Goal: Task Accomplishment & Management: Complete application form

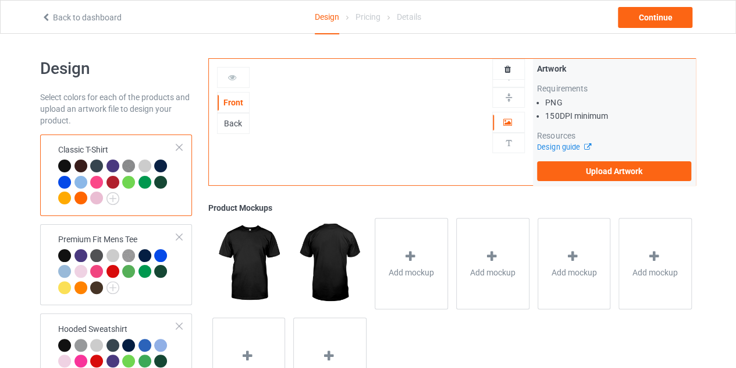
click at [393, 138] on div "Front Back Artwork Upload artwork before adding personalization" at bounding box center [371, 122] width 325 height 126
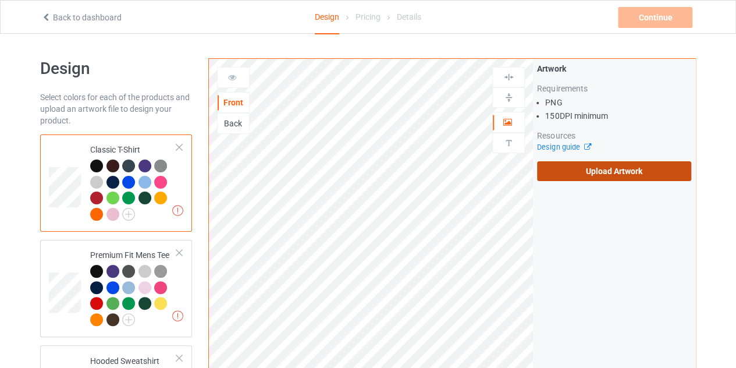
click at [615, 162] on label "Upload Artwork" at bounding box center [614, 171] width 154 height 20
click at [0, 0] on input "Upload Artwork" at bounding box center [0, 0] width 0 height 0
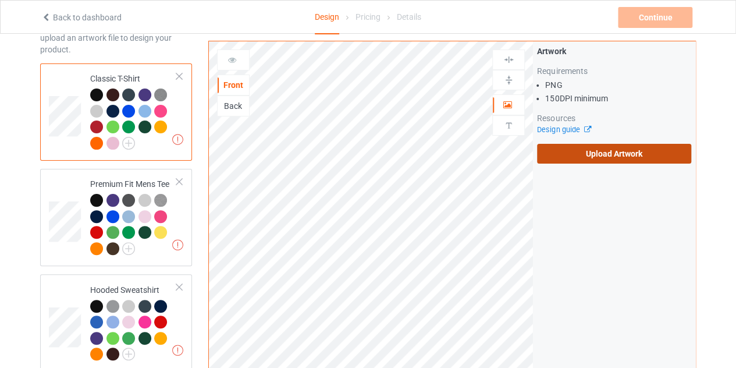
scroll to position [76, 0]
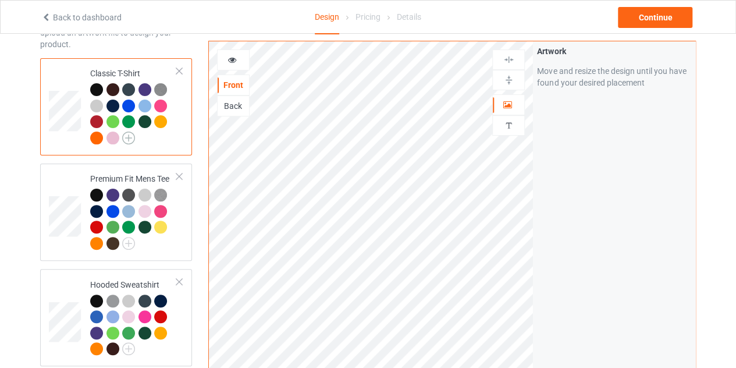
click at [133, 137] on img at bounding box center [128, 137] width 13 height 13
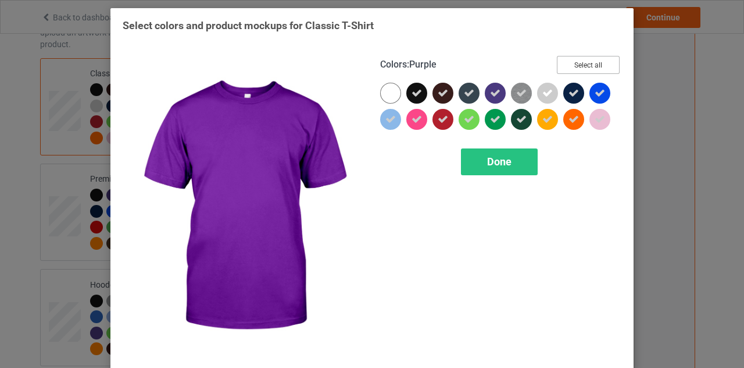
click at [573, 67] on button "Select all" at bounding box center [588, 65] width 63 height 18
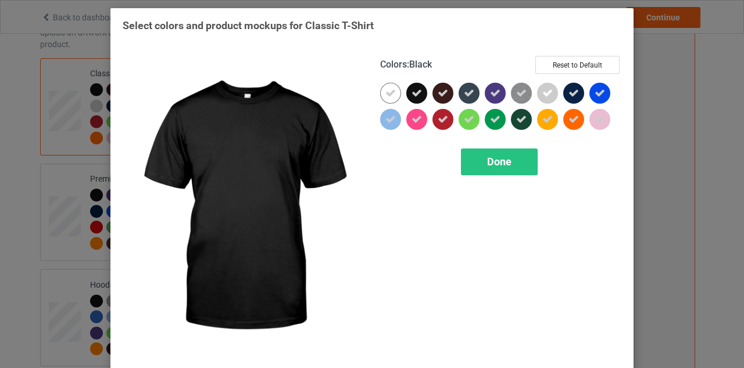
click at [415, 95] on icon at bounding box center [417, 93] width 10 height 10
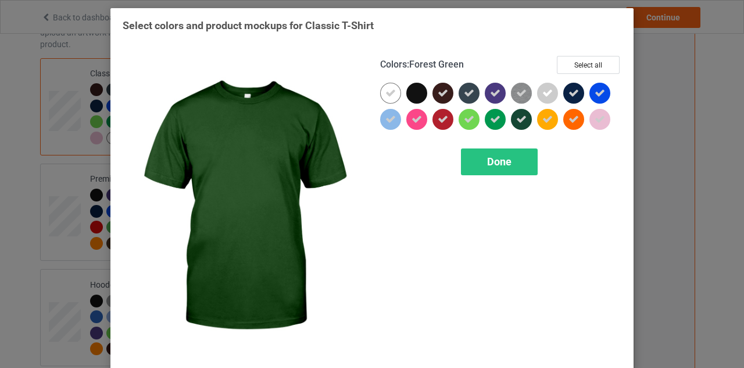
click at [518, 122] on icon at bounding box center [521, 119] width 10 height 10
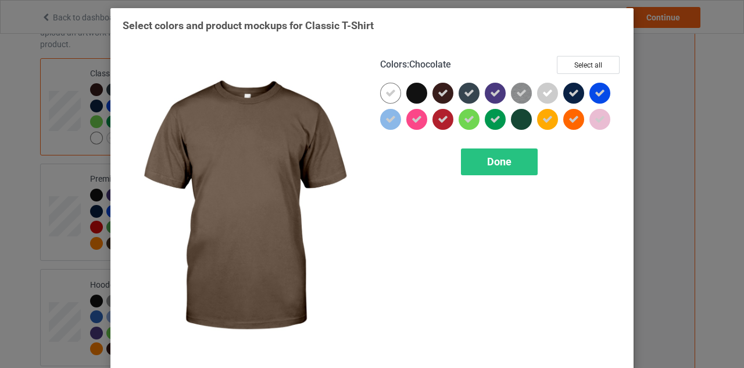
click at [438, 96] on icon at bounding box center [443, 93] width 10 height 10
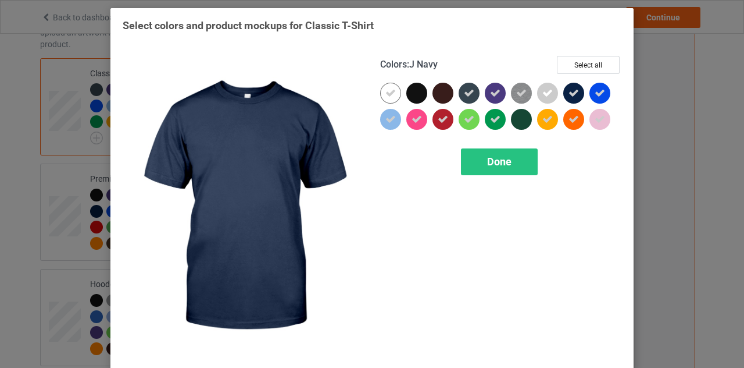
click at [573, 98] on div at bounding box center [574, 93] width 21 height 21
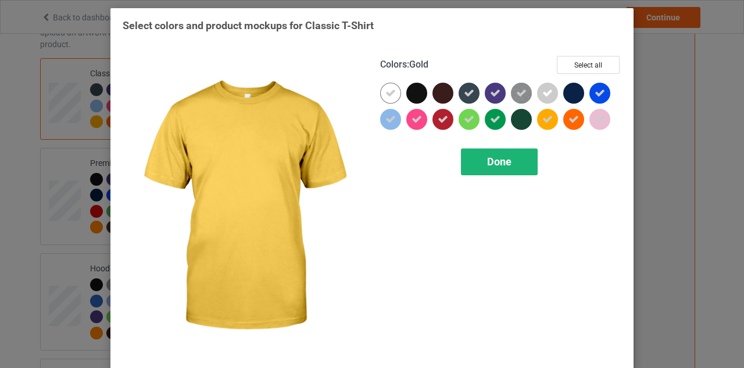
click at [502, 158] on span "Done" at bounding box center [499, 161] width 24 height 12
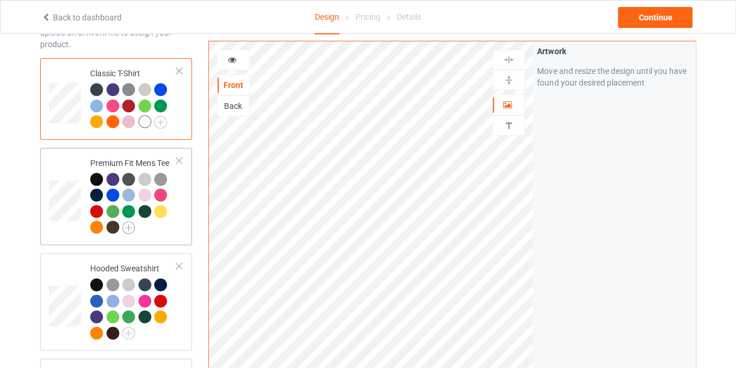
click at [128, 229] on img at bounding box center [128, 227] width 13 height 13
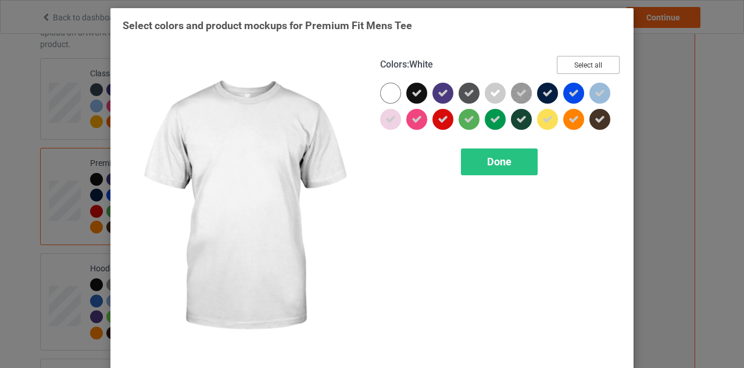
click at [591, 63] on button "Select all" at bounding box center [588, 65] width 63 height 18
click at [591, 63] on button "Reset to Default" at bounding box center [578, 65] width 84 height 18
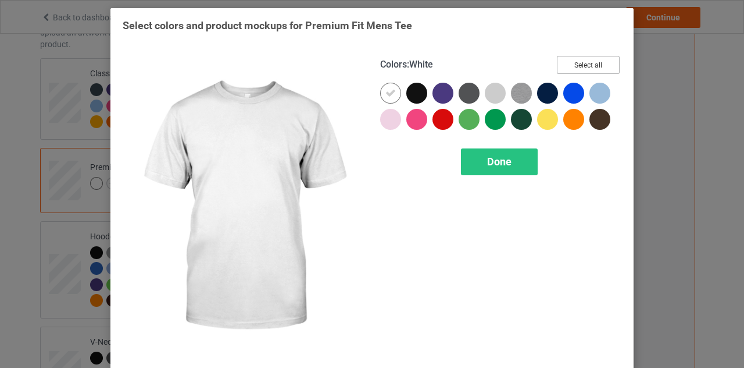
click at [591, 63] on button "Select all" at bounding box center [588, 65] width 63 height 18
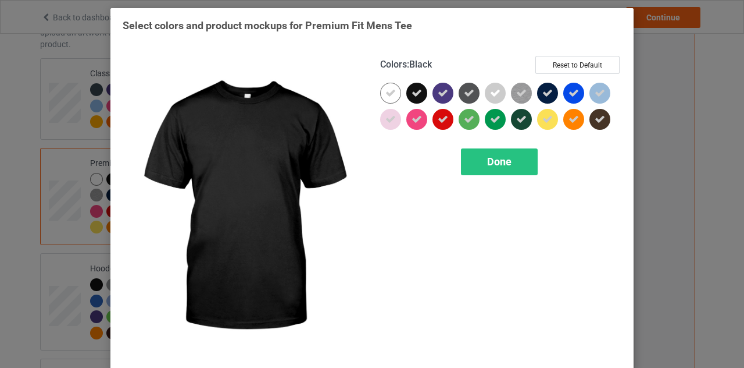
click at [423, 91] on div at bounding box center [417, 93] width 21 height 21
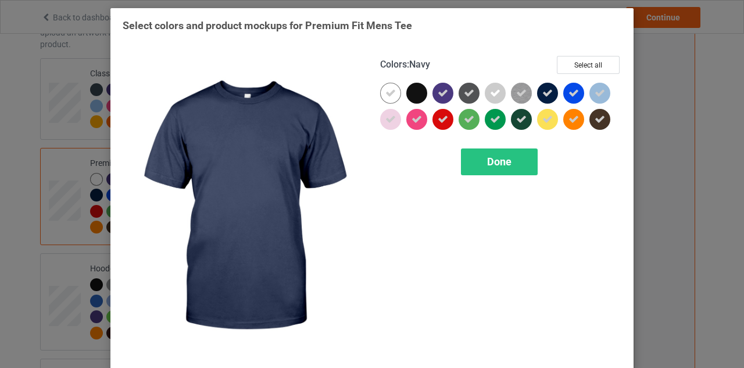
click at [543, 95] on icon at bounding box center [548, 93] width 10 height 10
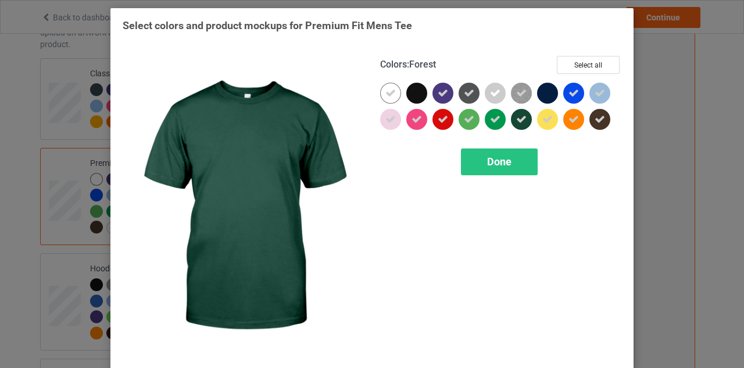
click at [523, 111] on div at bounding box center [521, 119] width 21 height 21
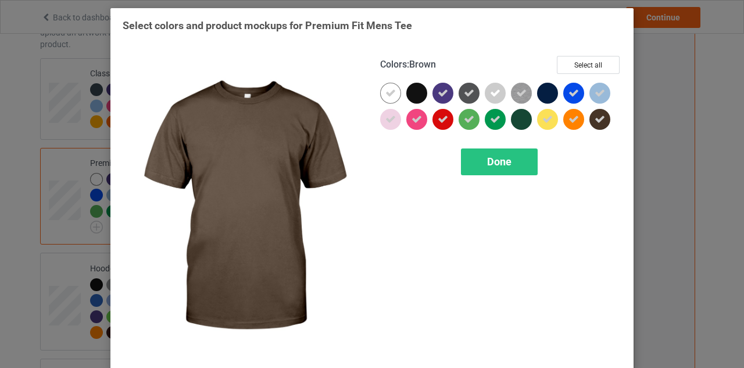
click at [596, 123] on icon at bounding box center [600, 119] width 10 height 10
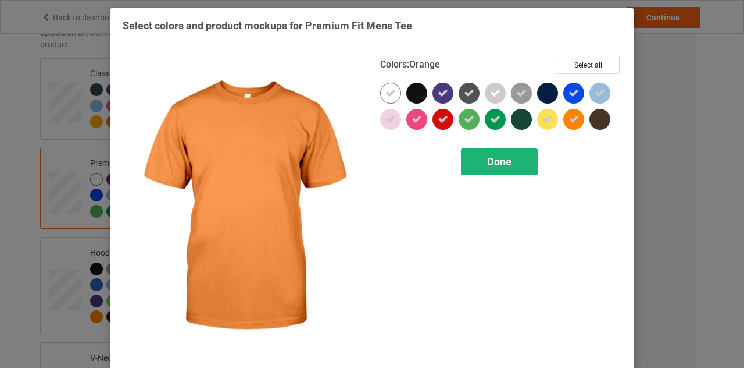
click at [513, 155] on div "Done" at bounding box center [499, 161] width 77 height 27
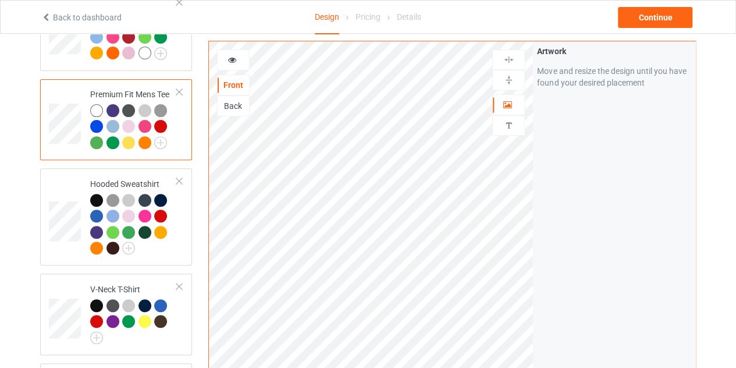
scroll to position [147, 0]
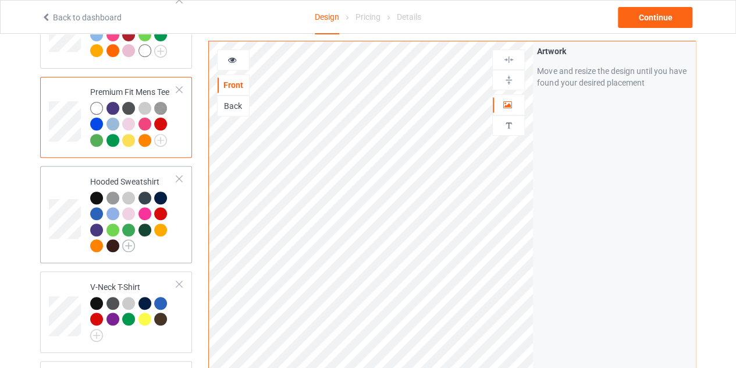
click at [127, 245] on img at bounding box center [128, 245] width 13 height 13
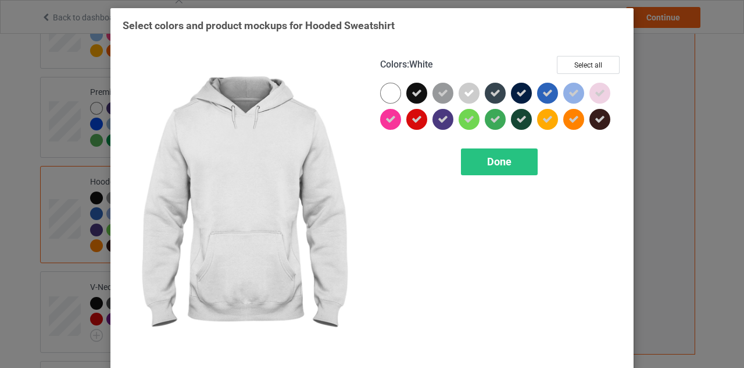
click at [391, 87] on div at bounding box center [390, 93] width 21 height 21
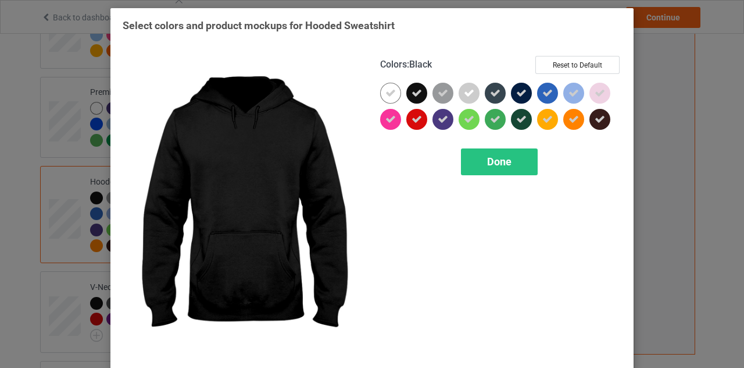
click at [412, 88] on icon at bounding box center [417, 93] width 10 height 10
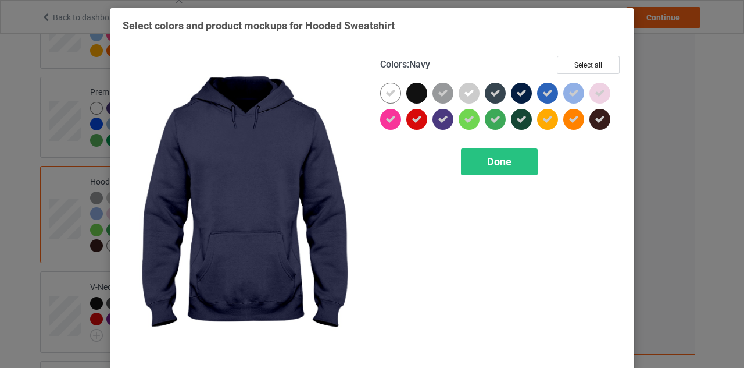
click at [516, 93] on icon at bounding box center [521, 93] width 10 height 10
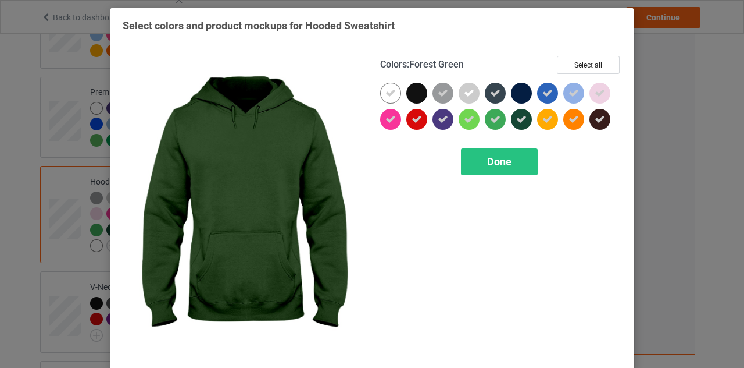
click at [520, 117] on icon at bounding box center [521, 119] width 10 height 10
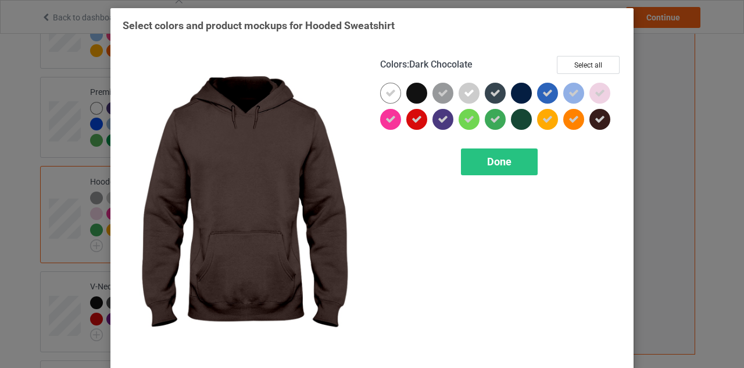
click at [595, 123] on icon at bounding box center [600, 119] width 10 height 10
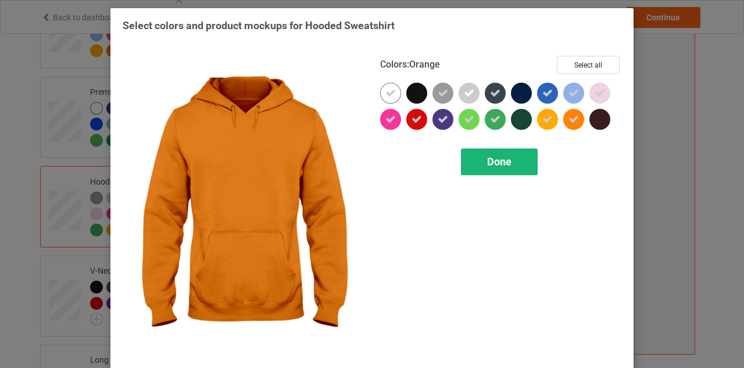
click at [511, 162] on div "Done" at bounding box center [499, 161] width 77 height 27
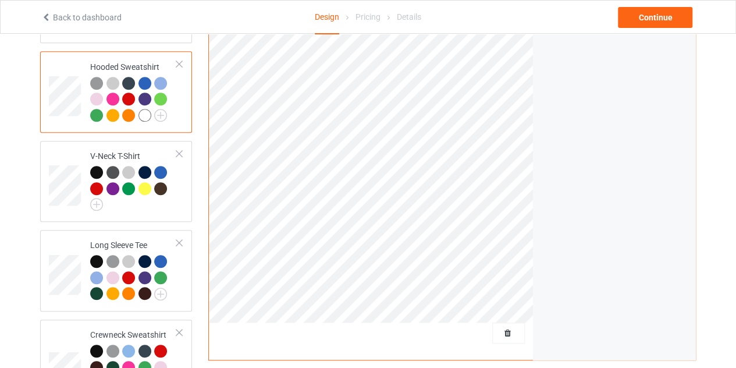
scroll to position [262, 0]
click at [100, 201] on img at bounding box center [96, 203] width 13 height 13
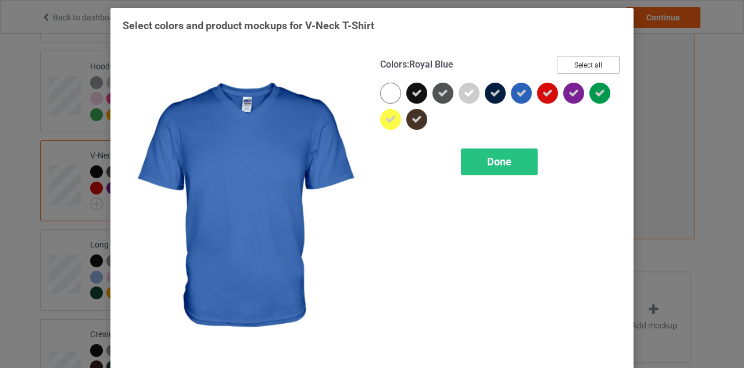
click at [585, 63] on button "Select all" at bounding box center [588, 65] width 63 height 18
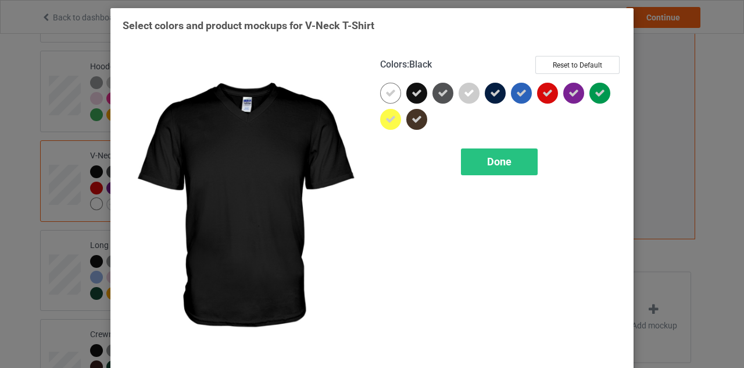
click at [414, 92] on icon at bounding box center [417, 93] width 10 height 10
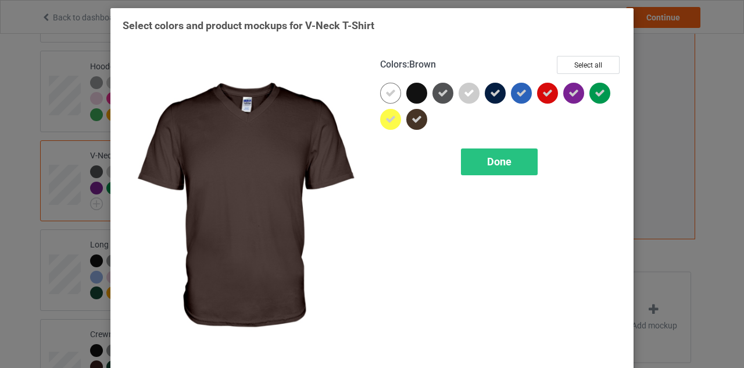
click at [412, 116] on icon at bounding box center [417, 119] width 10 height 10
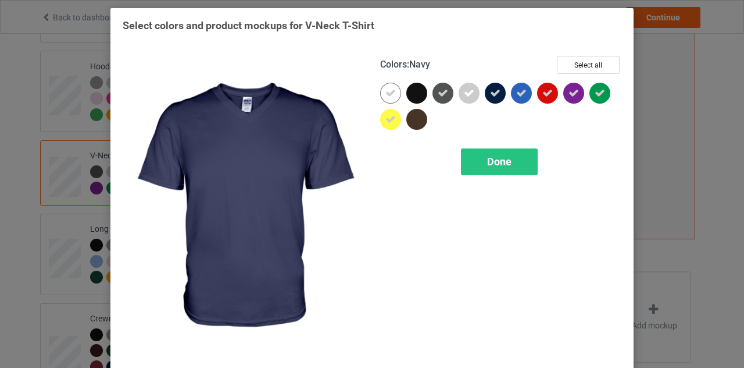
click at [490, 90] on icon at bounding box center [495, 93] width 10 height 10
click at [513, 165] on div "Done" at bounding box center [499, 161] width 77 height 27
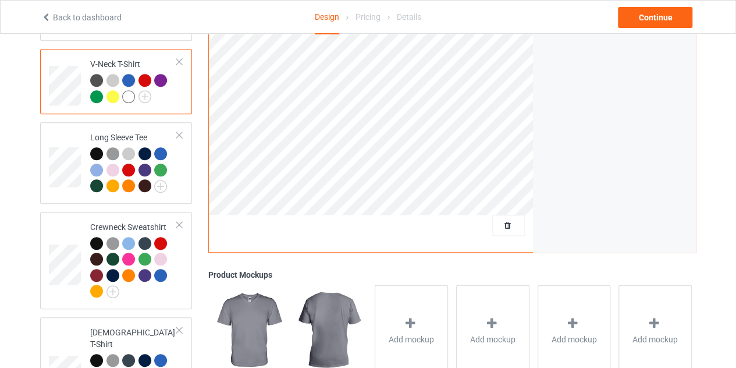
scroll to position [364, 0]
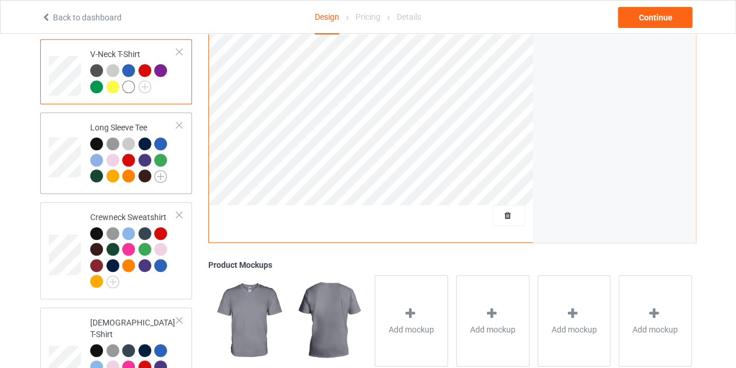
click at [164, 181] on img at bounding box center [160, 176] width 13 height 13
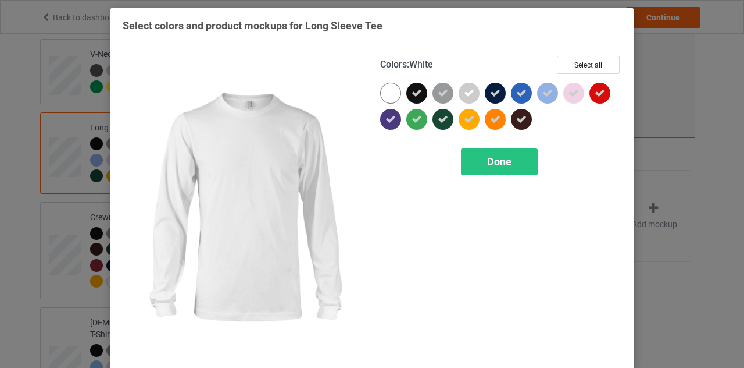
click at [383, 94] on div at bounding box center [390, 93] width 21 height 21
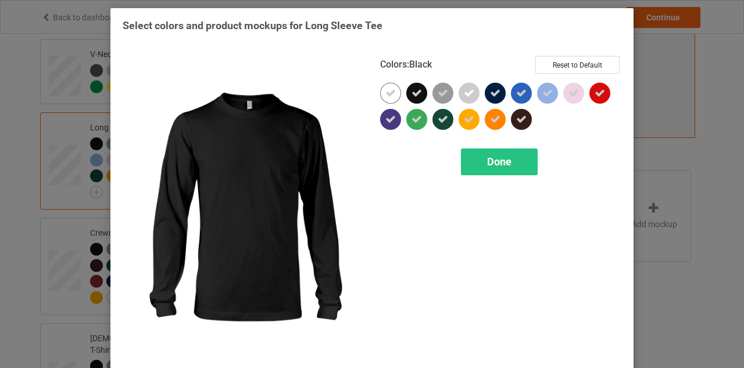
click at [412, 91] on icon at bounding box center [417, 93] width 10 height 10
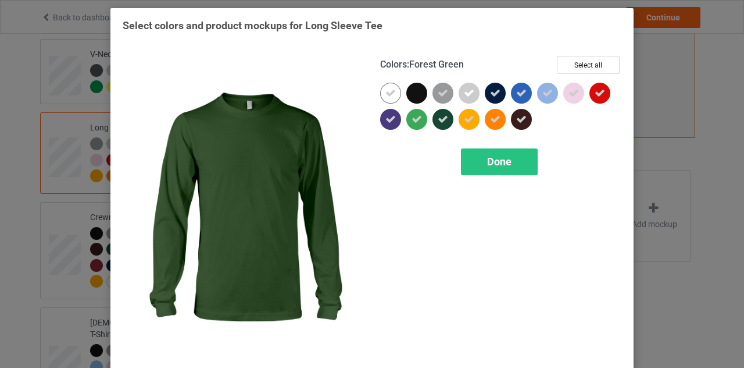
click at [438, 115] on icon at bounding box center [443, 119] width 10 height 10
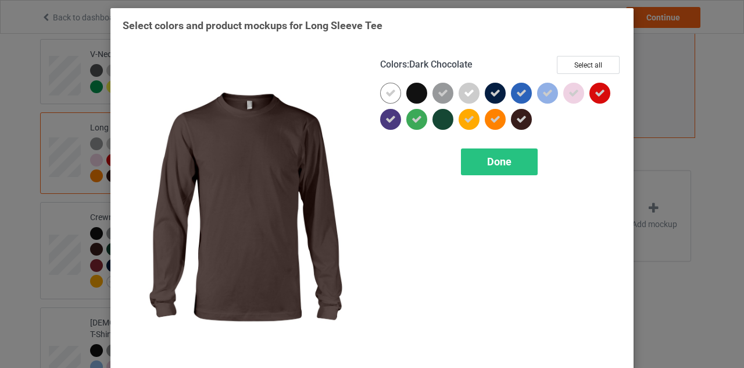
click at [525, 119] on div at bounding box center [521, 119] width 21 height 21
click at [503, 159] on span "Done" at bounding box center [499, 161] width 24 height 12
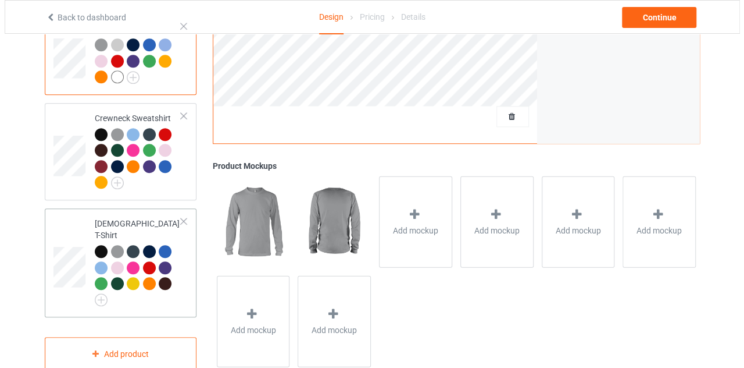
scroll to position [466, 0]
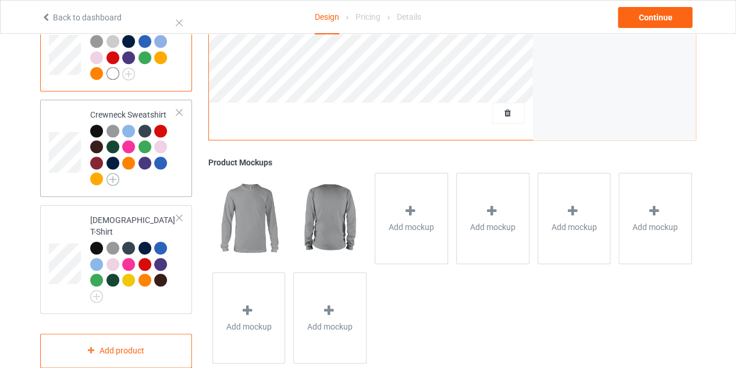
click at [114, 177] on img at bounding box center [112, 179] width 13 height 13
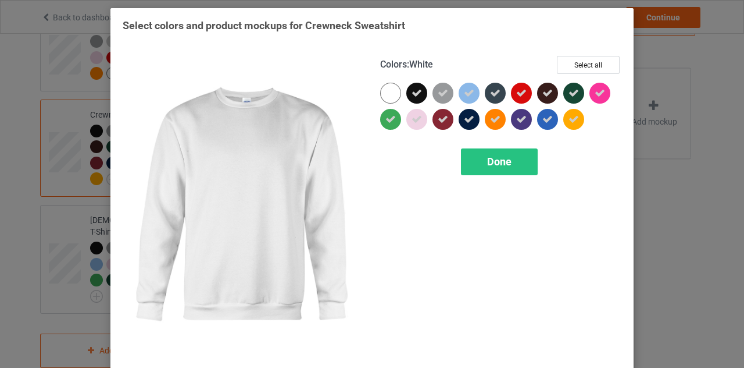
click at [390, 91] on div at bounding box center [390, 93] width 21 height 21
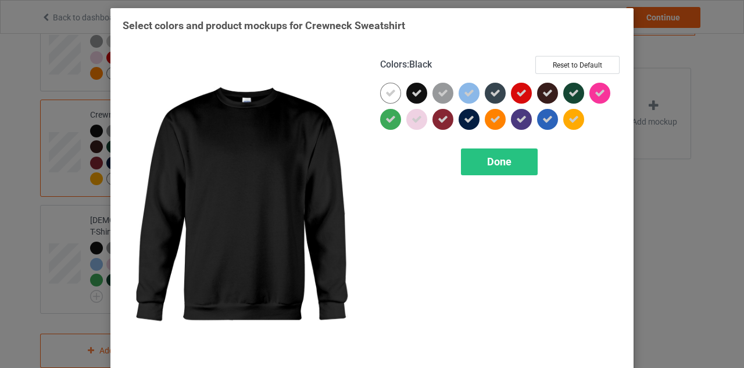
click at [419, 90] on div at bounding box center [417, 93] width 21 height 21
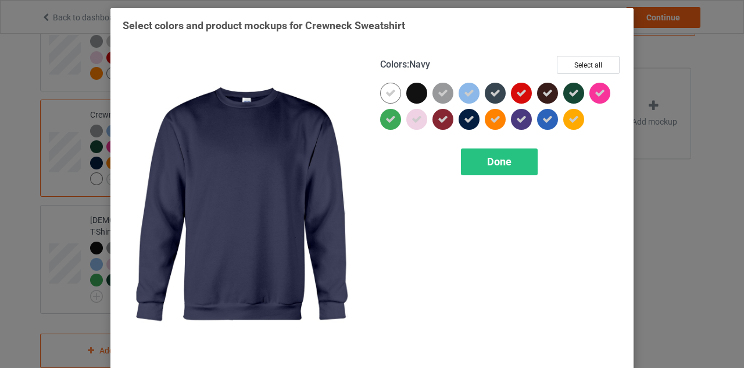
click at [468, 113] on div at bounding box center [469, 119] width 21 height 21
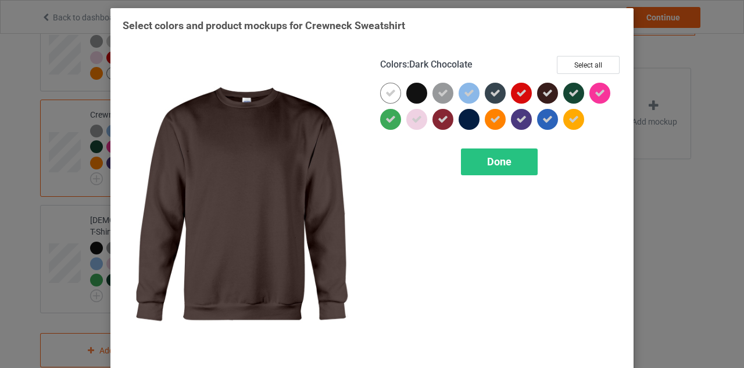
click at [548, 92] on icon at bounding box center [548, 93] width 10 height 10
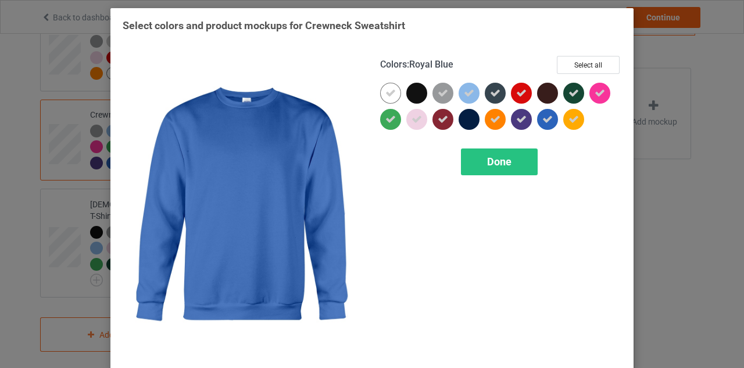
scroll to position [461, 0]
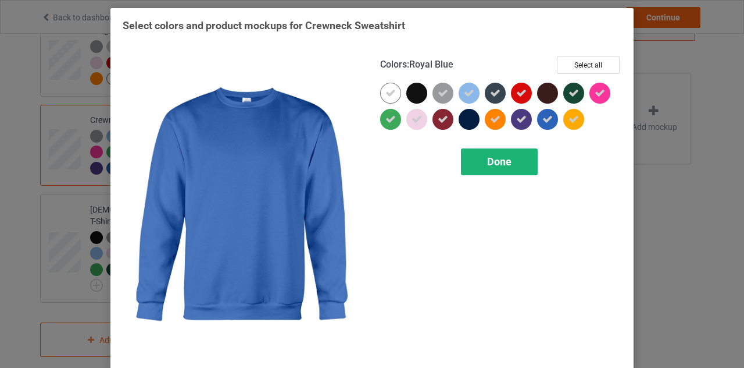
click at [500, 155] on span "Done" at bounding box center [499, 161] width 24 height 12
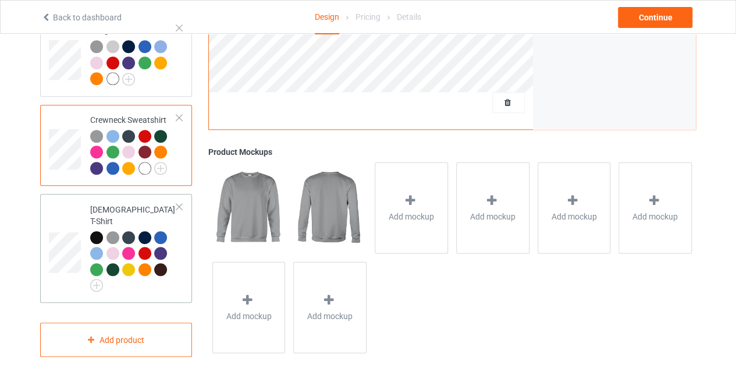
click at [104, 273] on div at bounding box center [133, 261] width 87 height 61
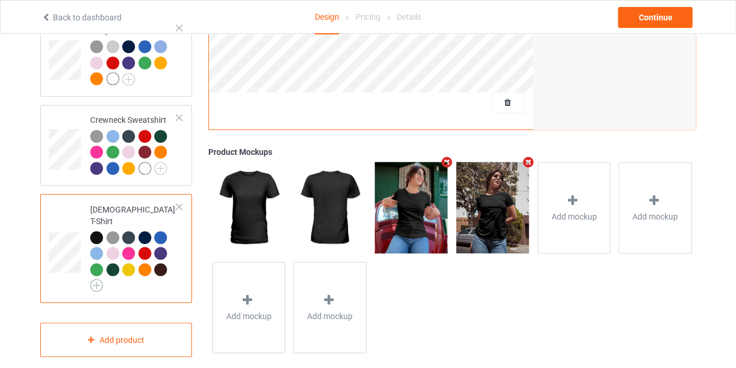
click at [98, 279] on img at bounding box center [96, 285] width 13 height 13
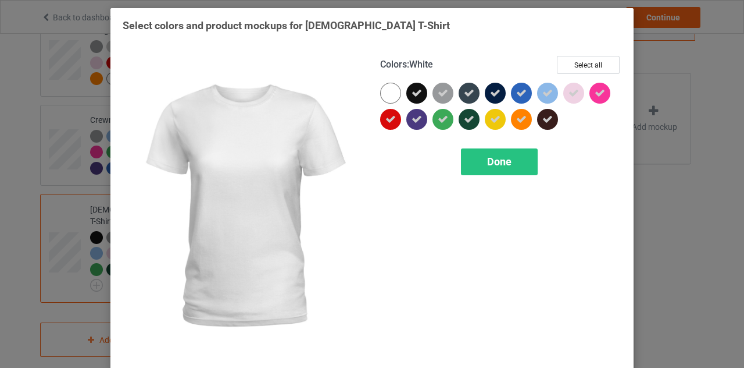
click at [387, 91] on div at bounding box center [390, 93] width 21 height 21
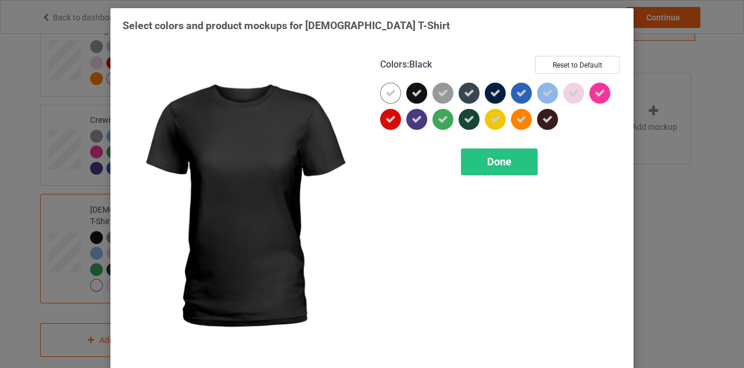
click at [412, 96] on icon at bounding box center [417, 93] width 10 height 10
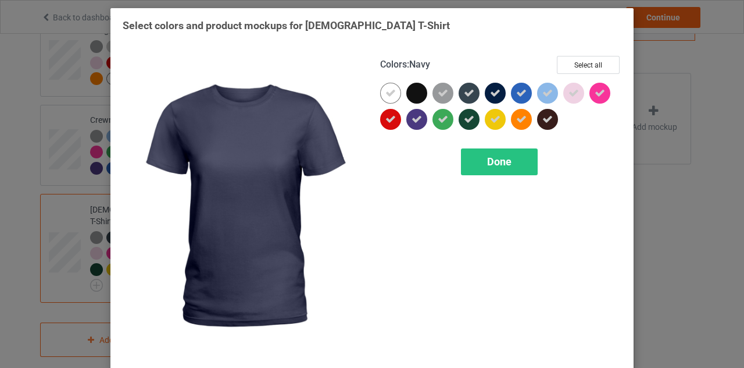
click at [491, 94] on icon at bounding box center [495, 93] width 10 height 10
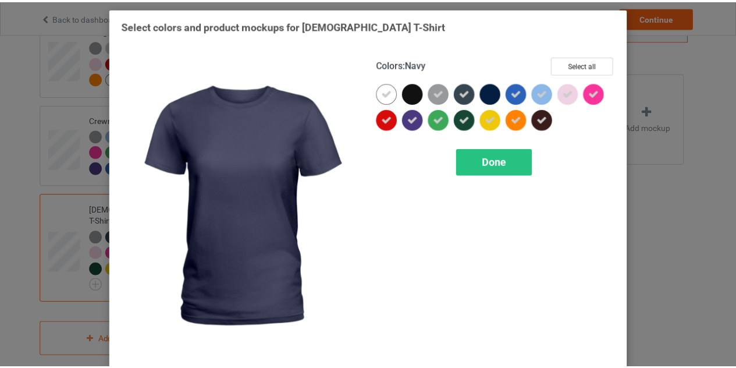
scroll to position [446, 0]
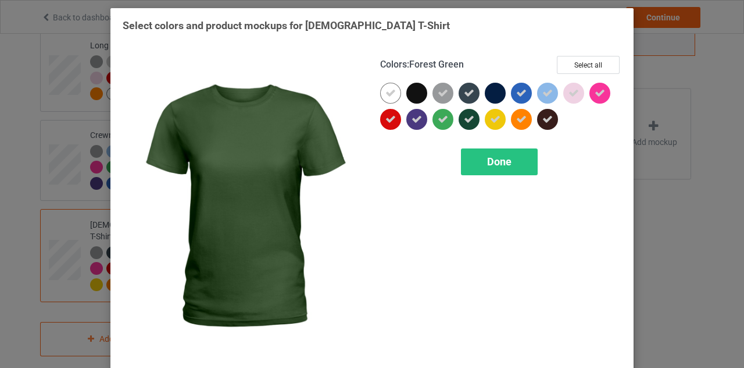
click at [472, 116] on div at bounding box center [469, 119] width 21 height 21
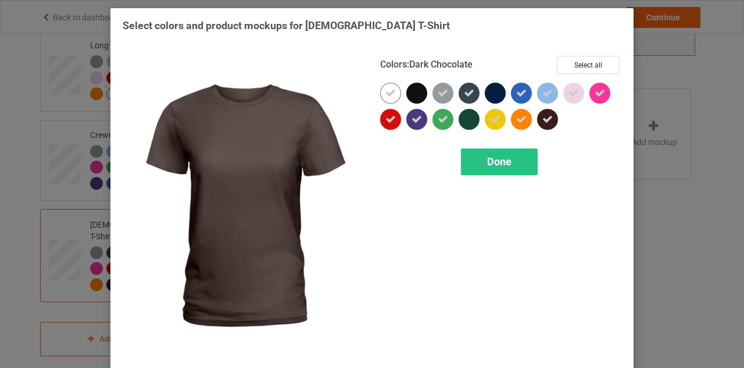
click at [543, 116] on icon at bounding box center [548, 119] width 10 height 10
click at [503, 161] on span "Done" at bounding box center [499, 161] width 24 height 12
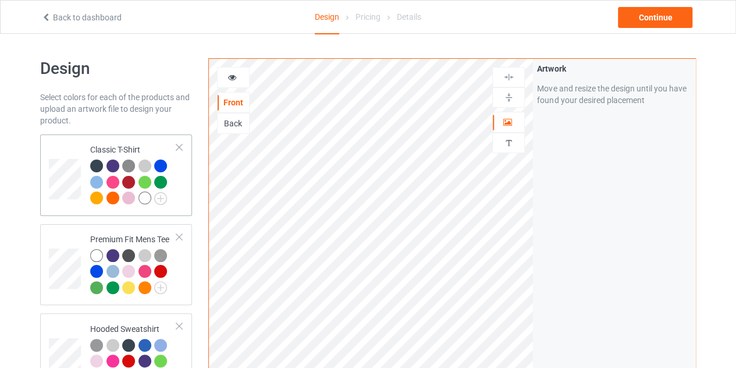
click at [70, 149] on td at bounding box center [66, 175] width 35 height 72
click at [148, 193] on div at bounding box center [144, 197] width 13 height 13
click at [232, 83] on div at bounding box center [233, 77] width 33 height 21
click at [235, 80] on icon at bounding box center [232, 76] width 10 height 8
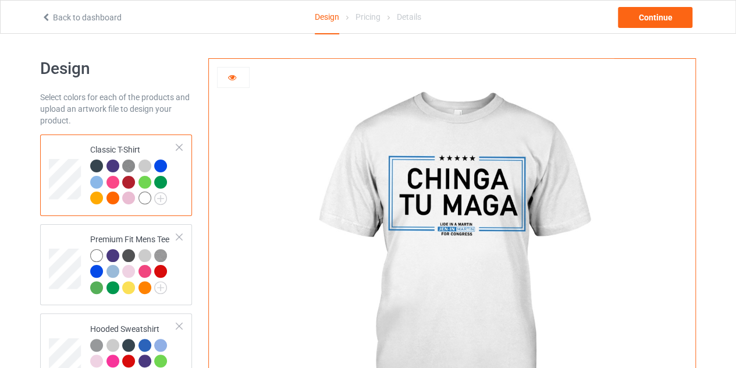
click at [231, 75] on icon at bounding box center [232, 76] width 10 height 8
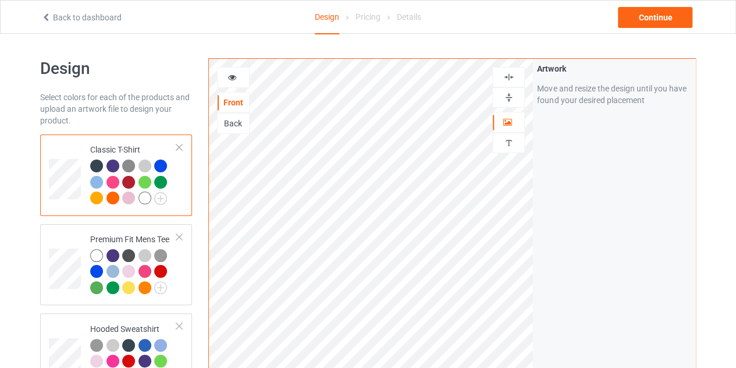
click at [234, 80] on icon at bounding box center [232, 76] width 10 height 8
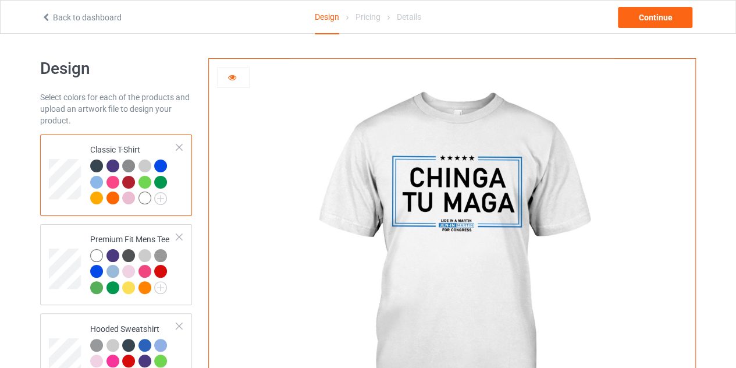
click at [231, 78] on icon at bounding box center [232, 76] width 10 height 8
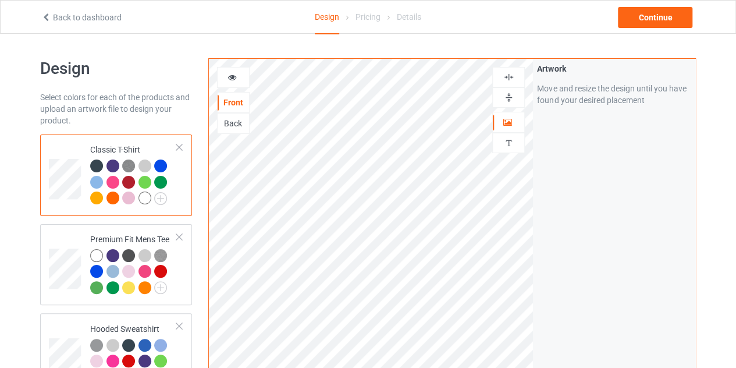
click at [512, 77] on img at bounding box center [508, 77] width 11 height 11
click at [233, 79] on icon at bounding box center [232, 76] width 10 height 8
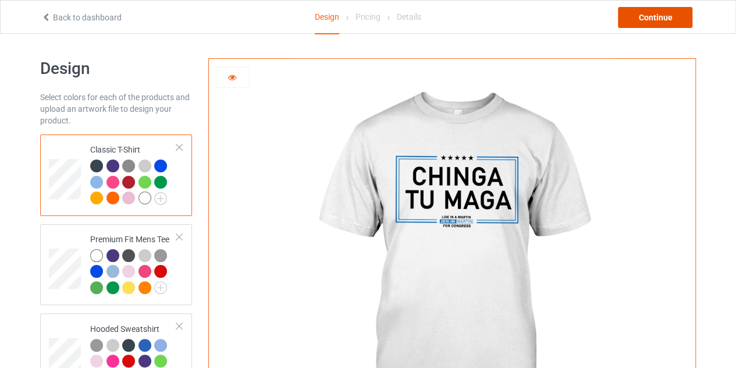
click at [635, 20] on div "Continue" at bounding box center [655, 17] width 74 height 21
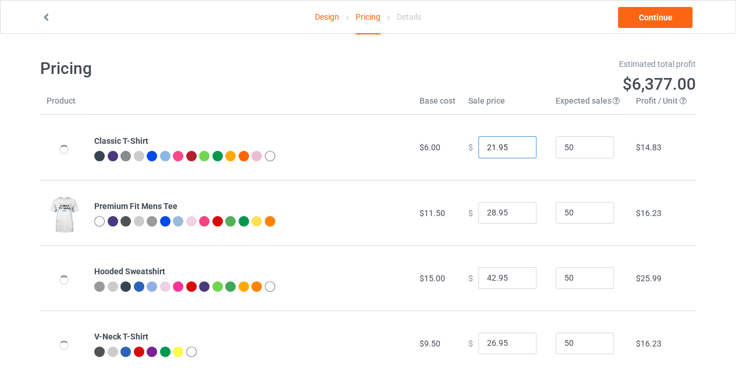
click at [516, 149] on input "21.95" at bounding box center [507, 147] width 58 height 22
click at [516, 149] on input "20.95" at bounding box center [507, 147] width 58 height 22
click at [516, 149] on input "19.95" at bounding box center [507, 147] width 58 height 22
click at [516, 149] on input "18.95" at bounding box center [507, 147] width 58 height 22
type input "17.95"
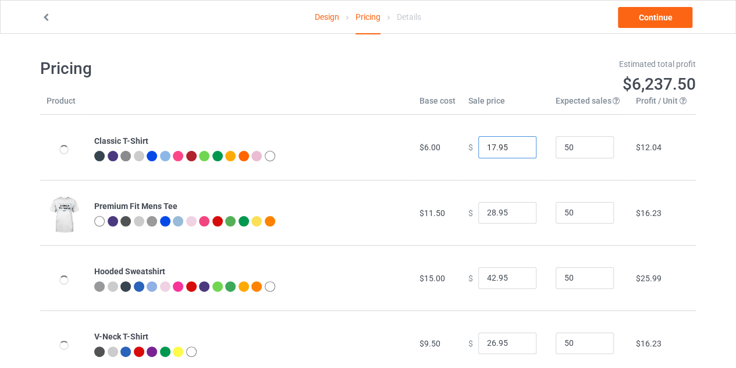
click at [516, 149] on input "17.95" at bounding box center [507, 147] width 58 height 22
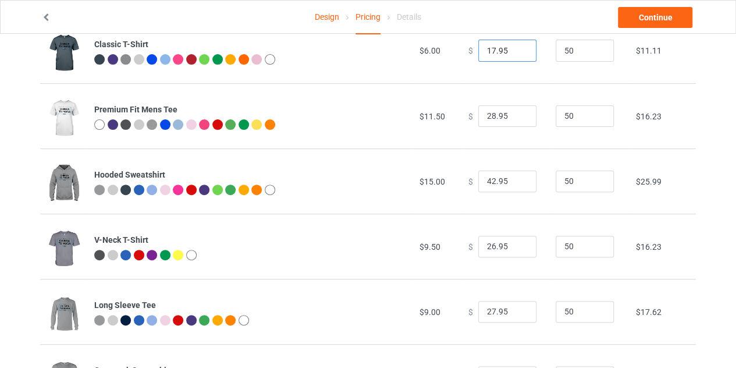
scroll to position [102, 0]
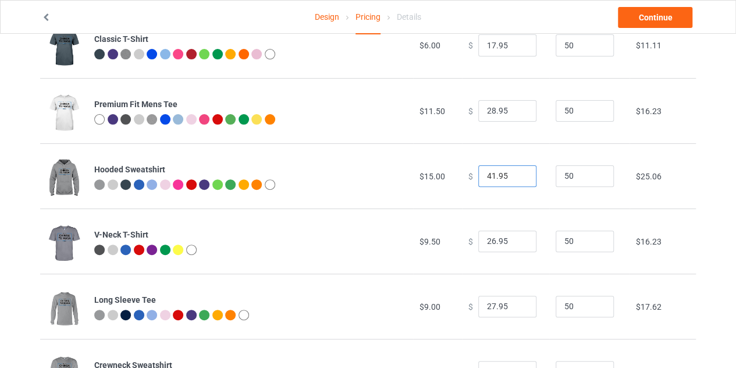
click at [517, 180] on input "41.95" at bounding box center [507, 176] width 58 height 22
click at [517, 180] on input "40.95" at bounding box center [507, 176] width 58 height 22
click at [517, 180] on input "39.95" at bounding box center [507, 176] width 58 height 22
click at [517, 180] on input "38.95" at bounding box center [507, 176] width 58 height 22
click at [517, 180] on input "37.95" at bounding box center [507, 176] width 58 height 22
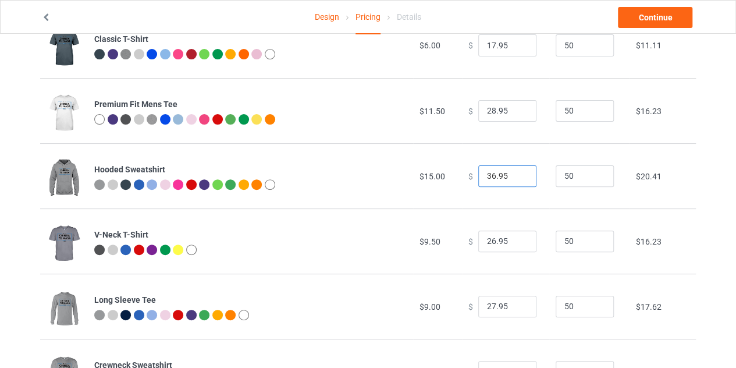
type input "36.95"
click at [517, 180] on input "36.95" at bounding box center [507, 176] width 58 height 22
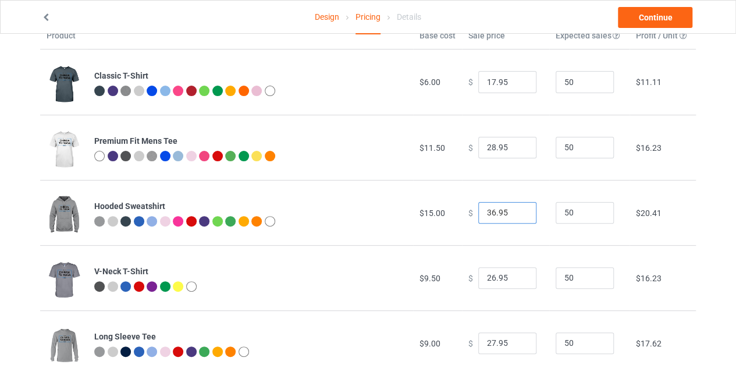
scroll to position [46, 0]
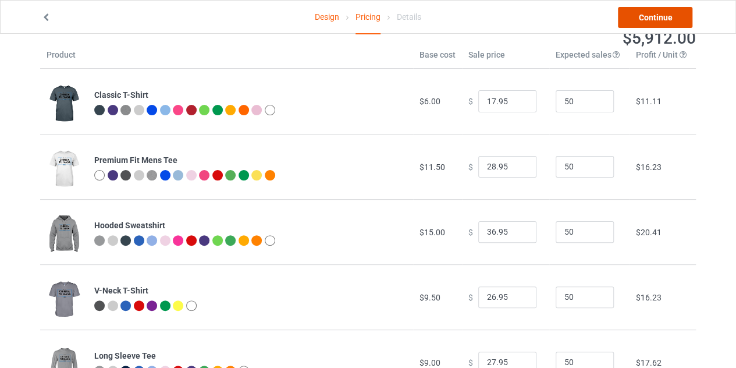
click at [649, 20] on link "Continue" at bounding box center [655, 17] width 74 height 21
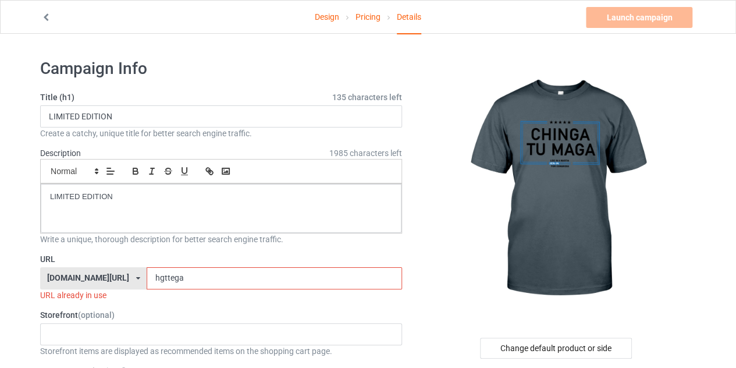
click at [200, 277] on input "hgttega" at bounding box center [274, 278] width 255 height 22
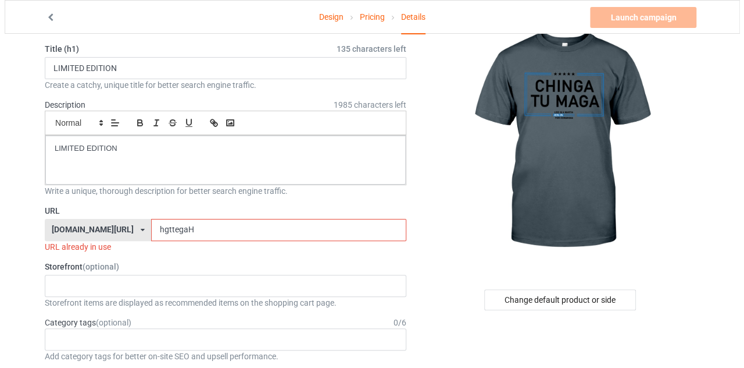
scroll to position [49, 0]
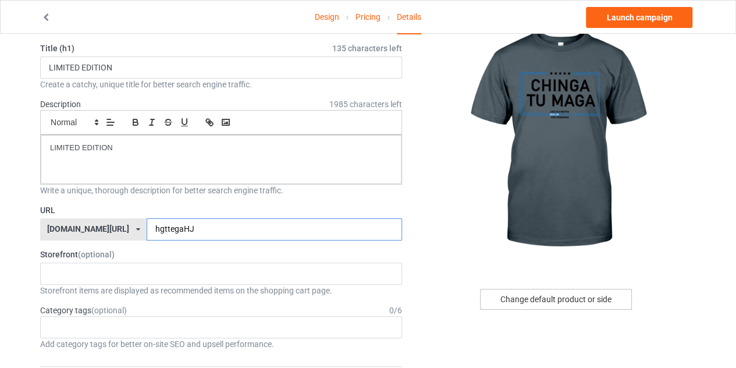
type input "hgttegaHJ"
click at [583, 299] on div "Change default product or side" at bounding box center [556, 298] width 152 height 21
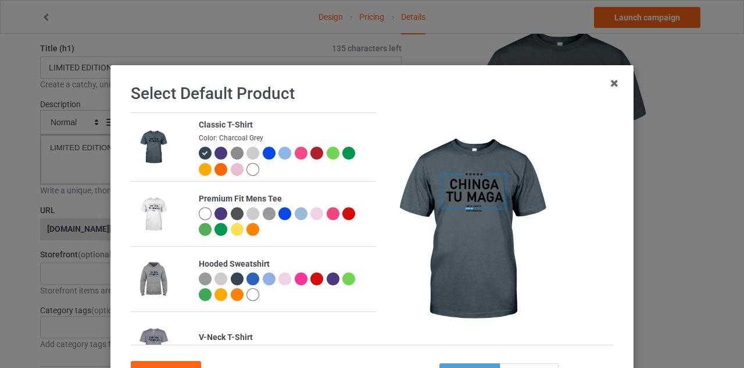
click at [247, 166] on div at bounding box center [253, 169] width 13 height 13
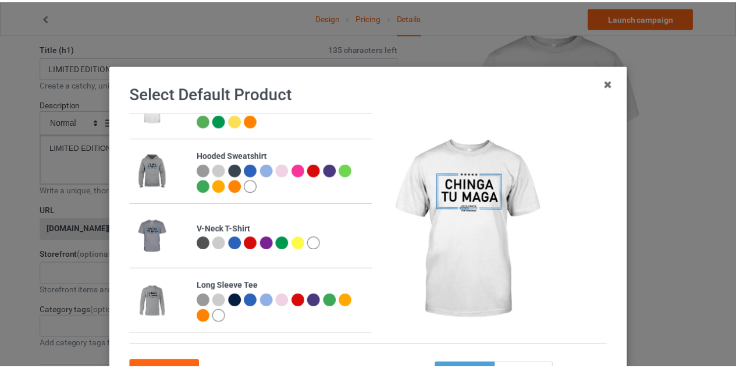
scroll to position [117, 0]
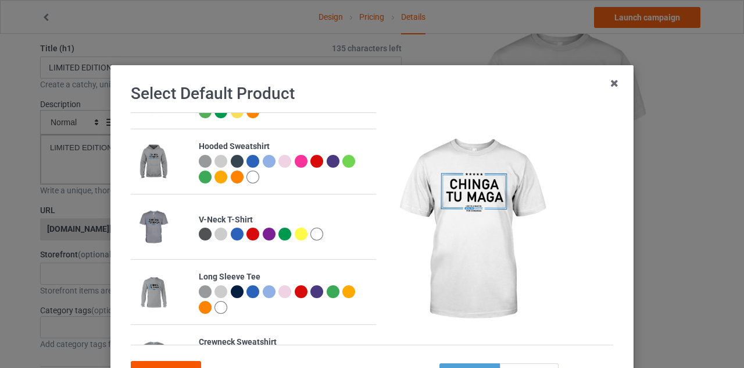
click at [169, 361] on div "Confirm" at bounding box center [166, 371] width 70 height 21
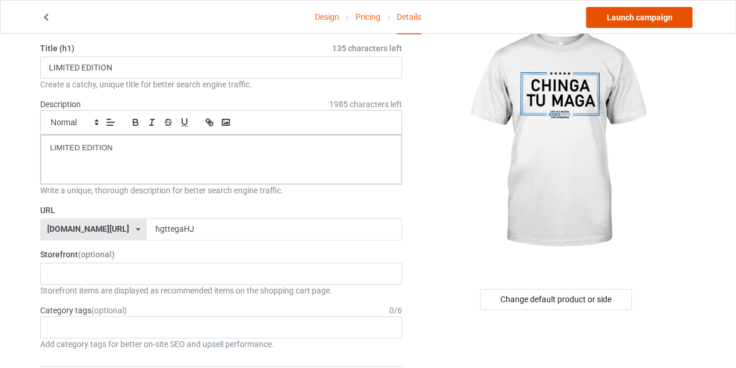
click at [622, 23] on link "Launch campaign" at bounding box center [639, 17] width 106 height 21
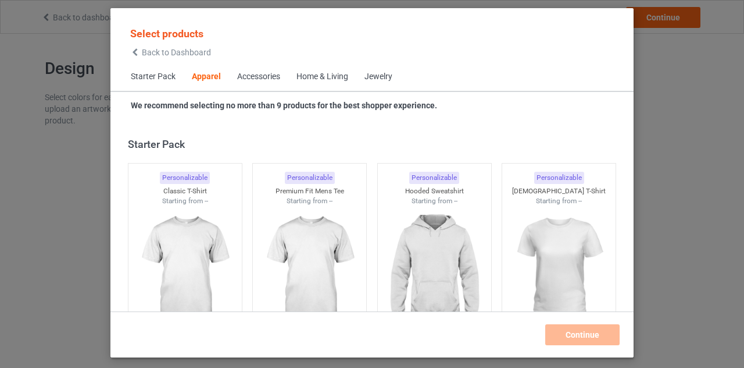
scroll to position [433, 0]
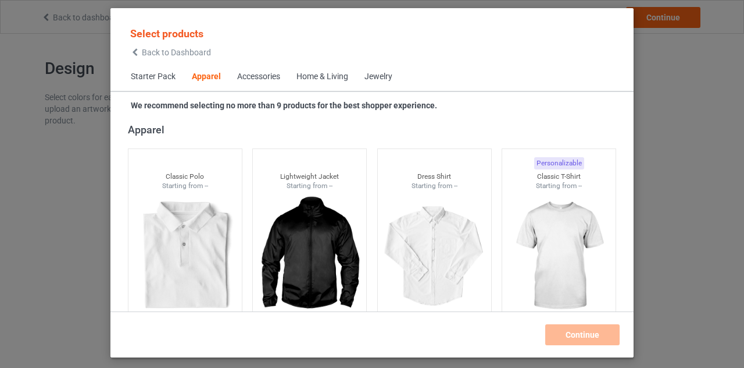
click at [140, 49] on div "Back to Dashboard" at bounding box center [170, 52] width 81 height 8
